Goal: Information Seeking & Learning: Check status

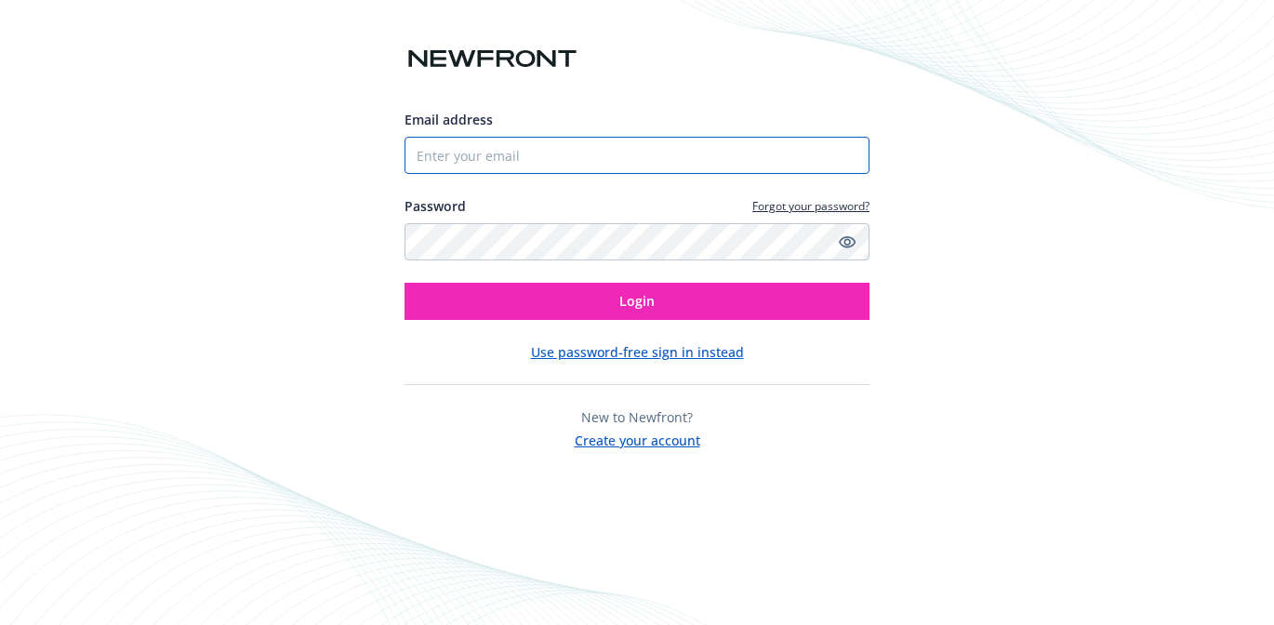
click at [533, 150] on input "Email address" at bounding box center [637, 155] width 465 height 37
type input "[EMAIL_ADDRESS][DOMAIN_NAME]"
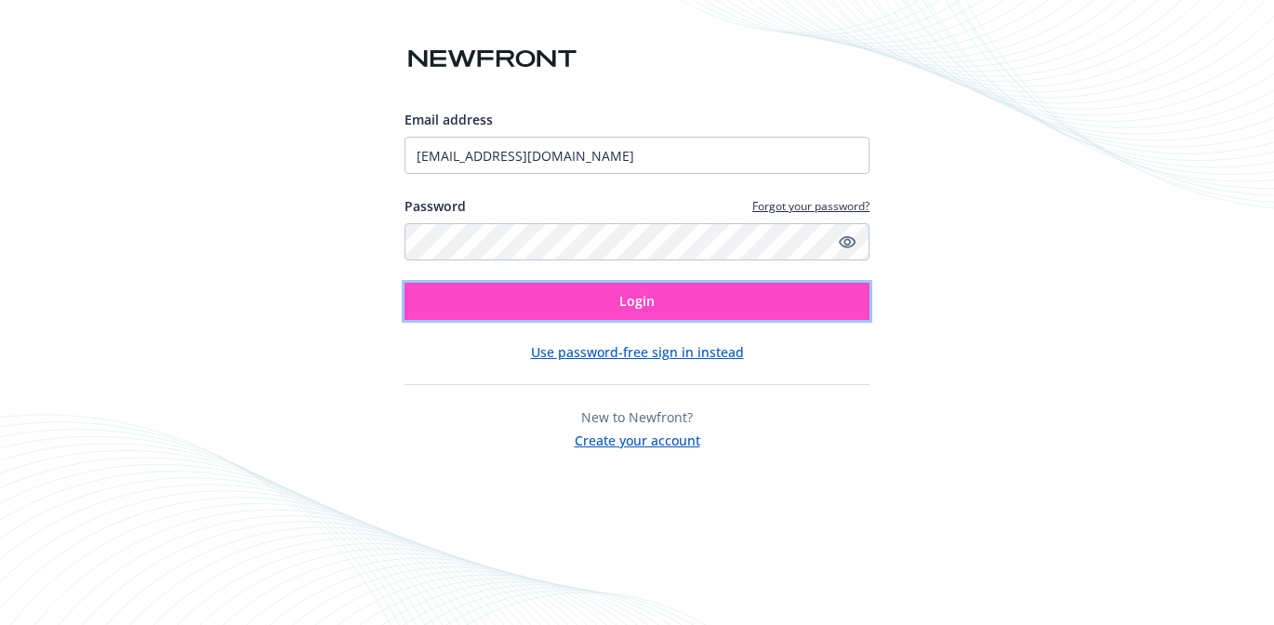
click at [598, 297] on button "Login" at bounding box center [637, 301] width 465 height 37
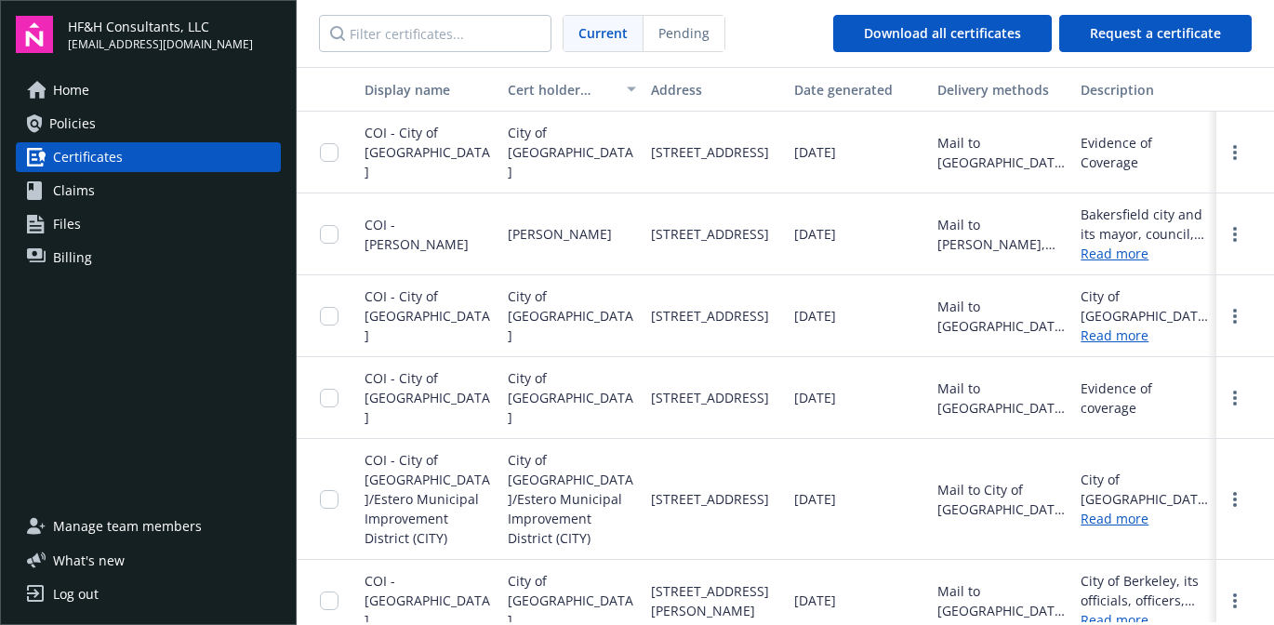
click at [80, 96] on span "Home" at bounding box center [71, 90] width 36 height 30
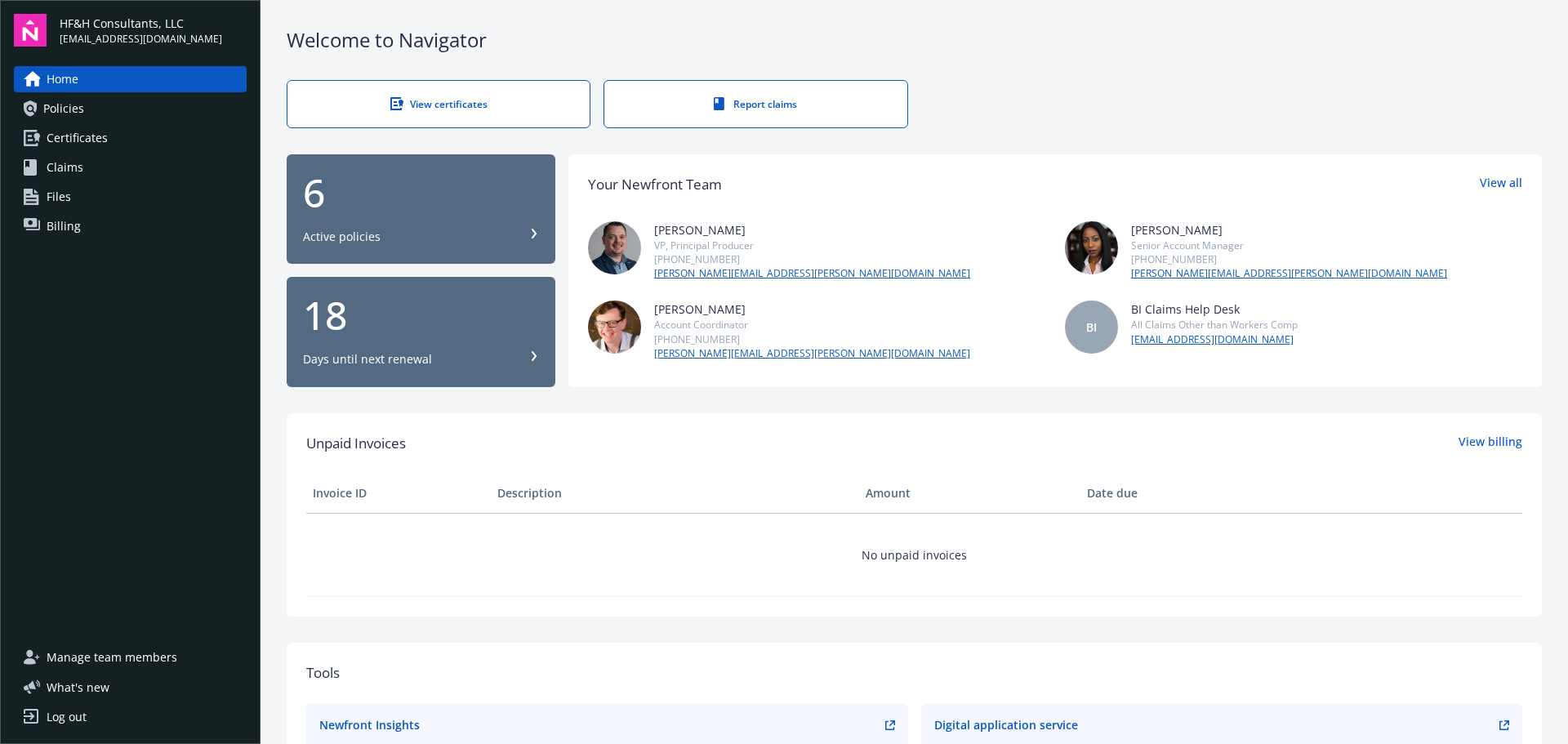
click at [421, 213] on div "6 Active policies" at bounding box center [421, 209] width 236 height 72
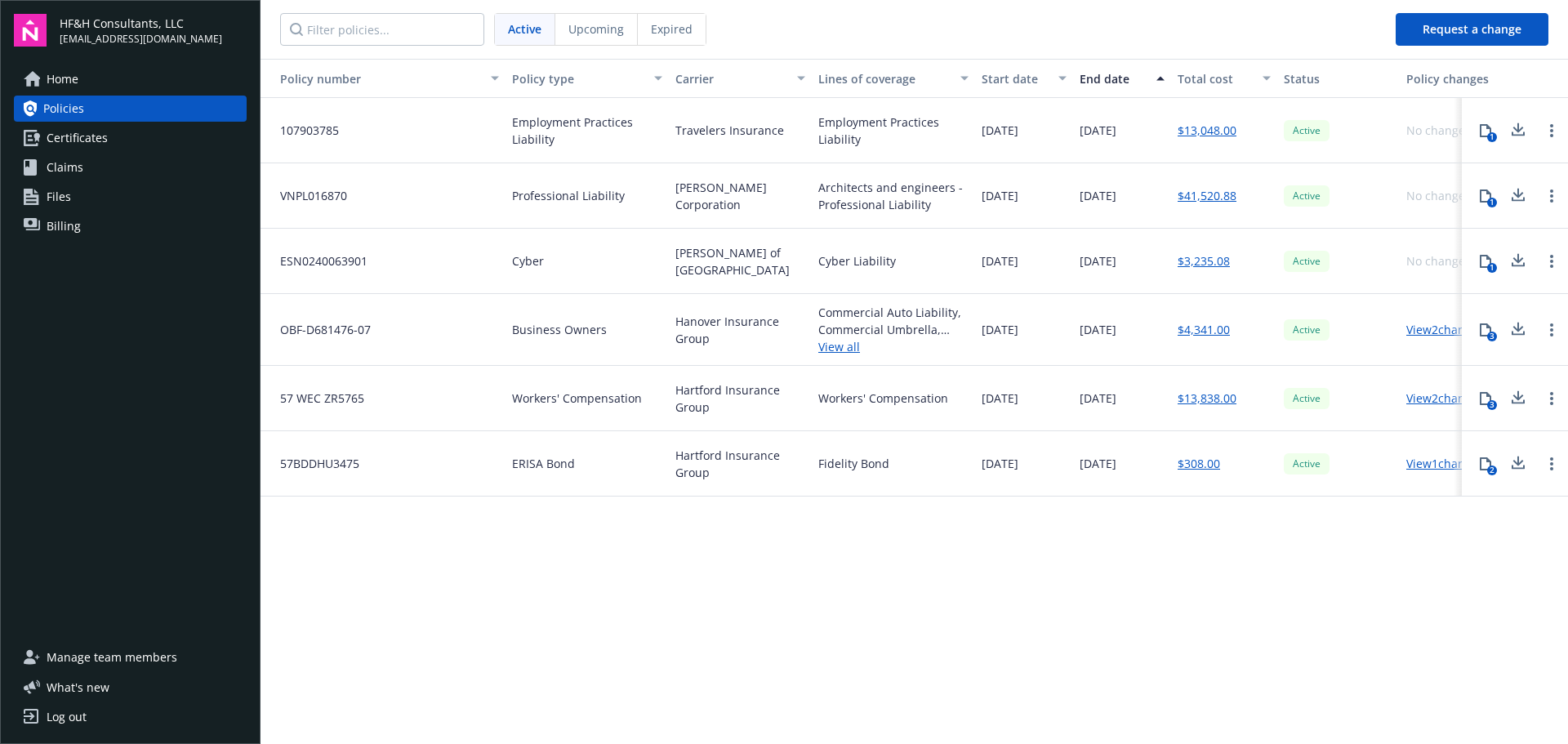
click at [605, 29] on span "Upcoming" at bounding box center [595, 29] width 55 height 18
